Goal: Transaction & Acquisition: Purchase product/service

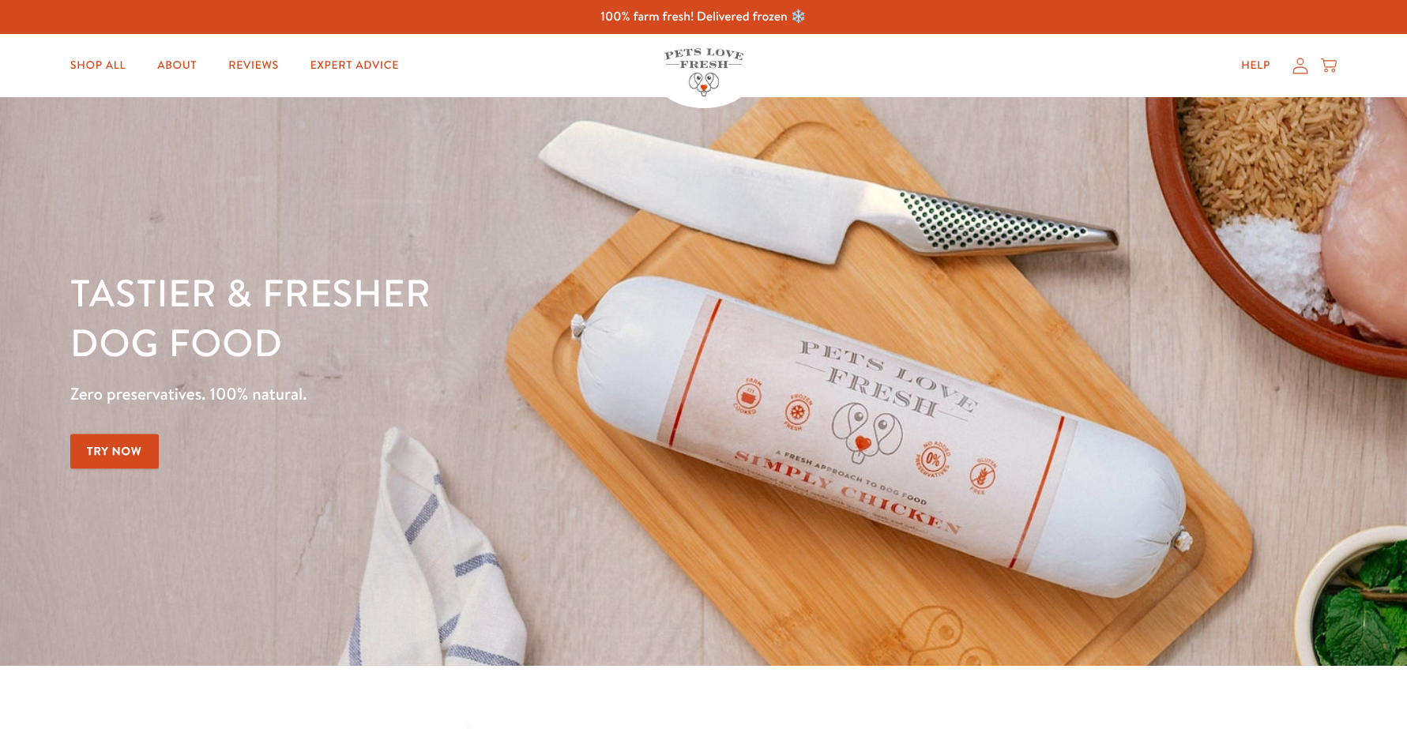
scroll to position [494, 0]
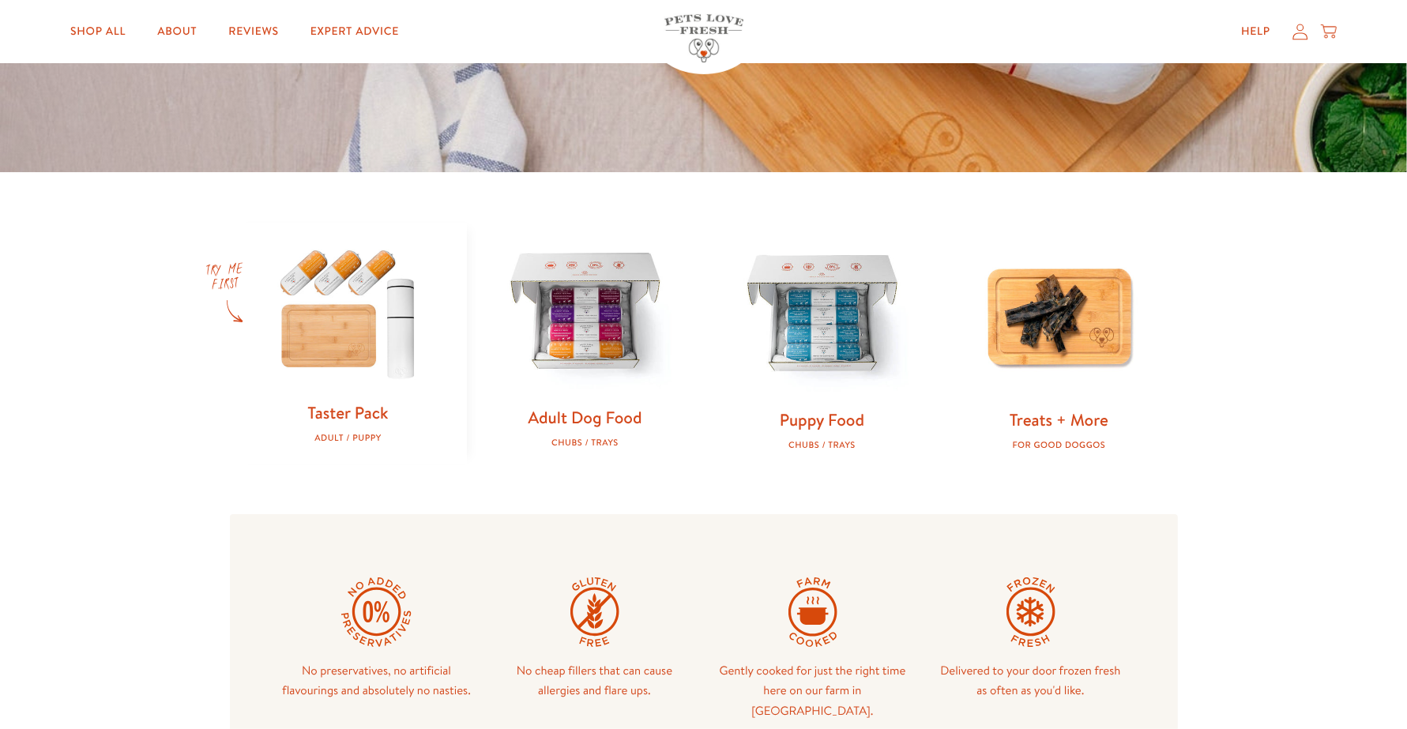
click at [520, 341] on img at bounding box center [585, 313] width 186 height 186
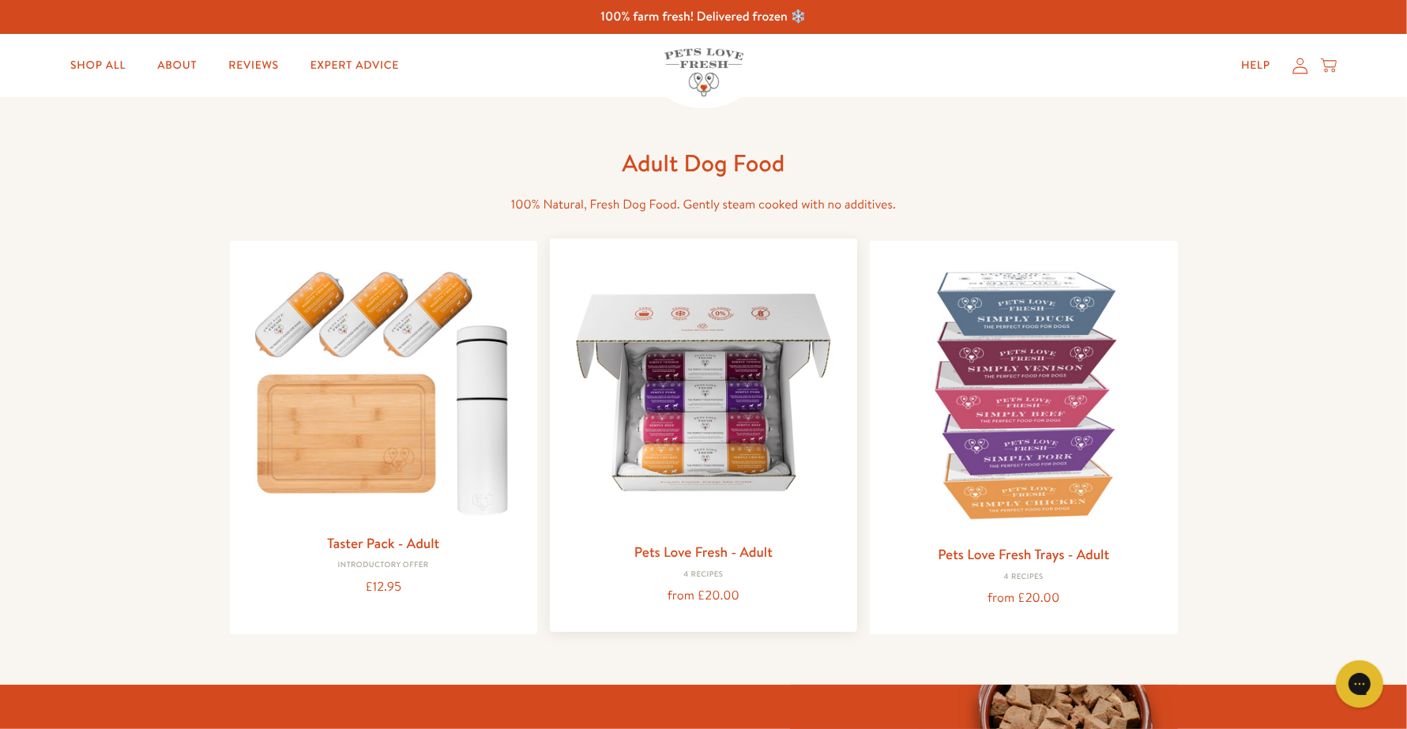
click at [669, 362] on img at bounding box center [704, 392] width 282 height 282
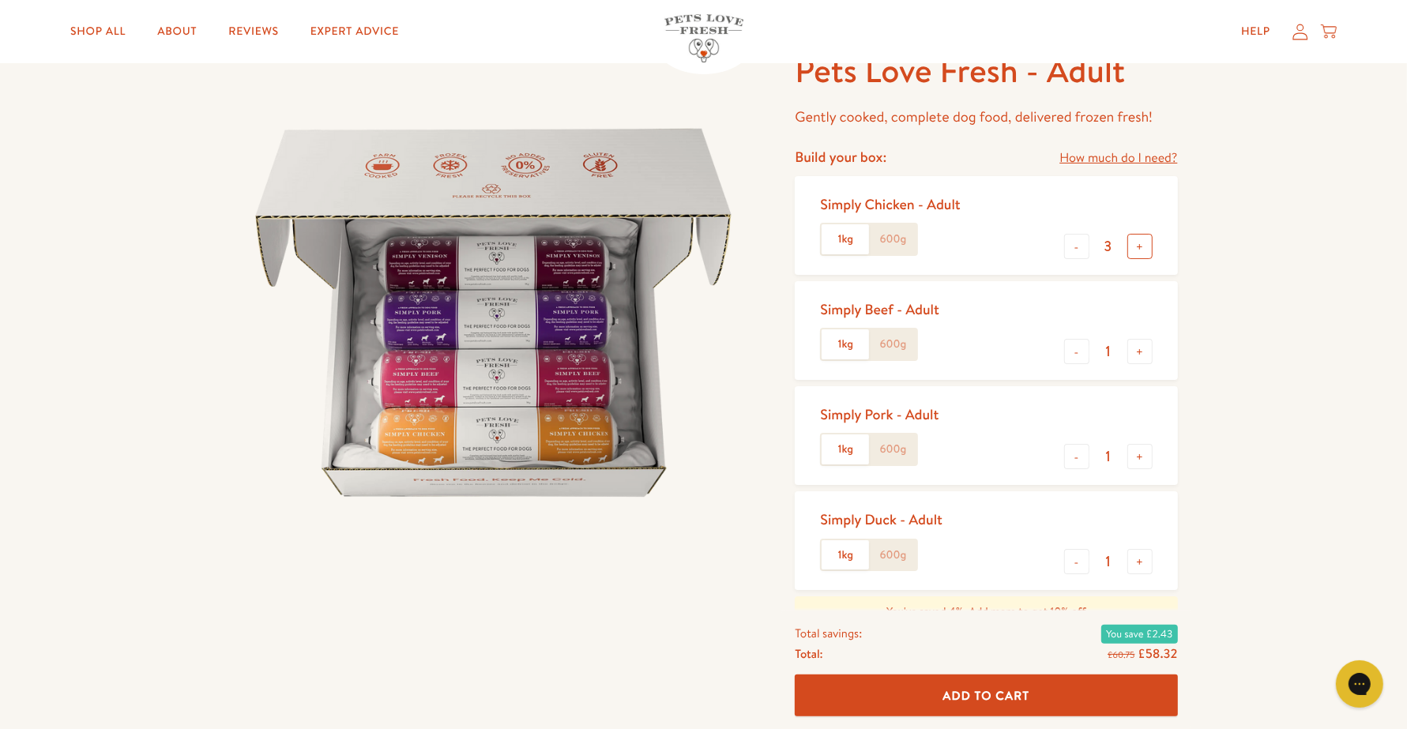
click at [1134, 250] on button "+" at bounding box center [1140, 246] width 25 height 25
type input "5"
click at [1032, 706] on button "Add To Cart" at bounding box center [986, 697] width 382 height 42
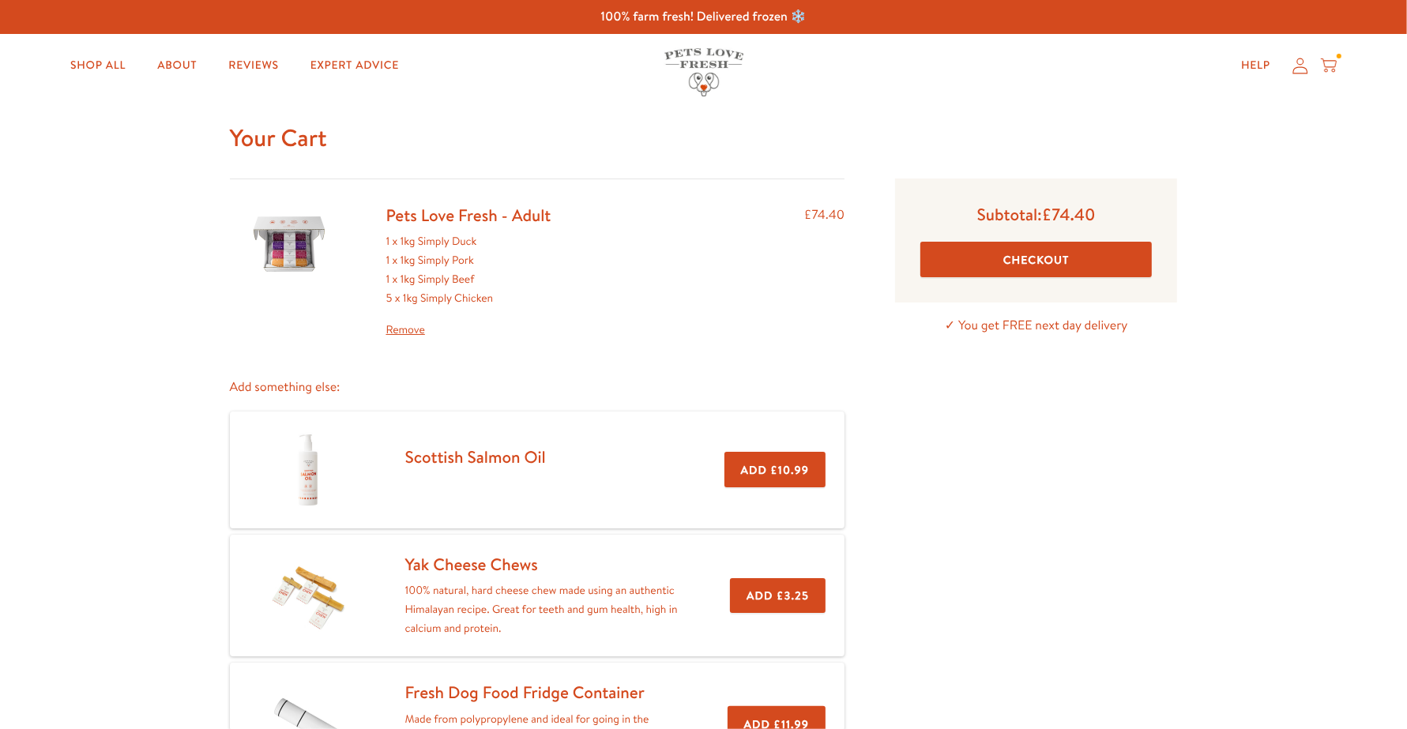
click at [1004, 246] on button "Checkout" at bounding box center [1037, 260] width 232 height 36
